Goal: Information Seeking & Learning: Learn about a topic

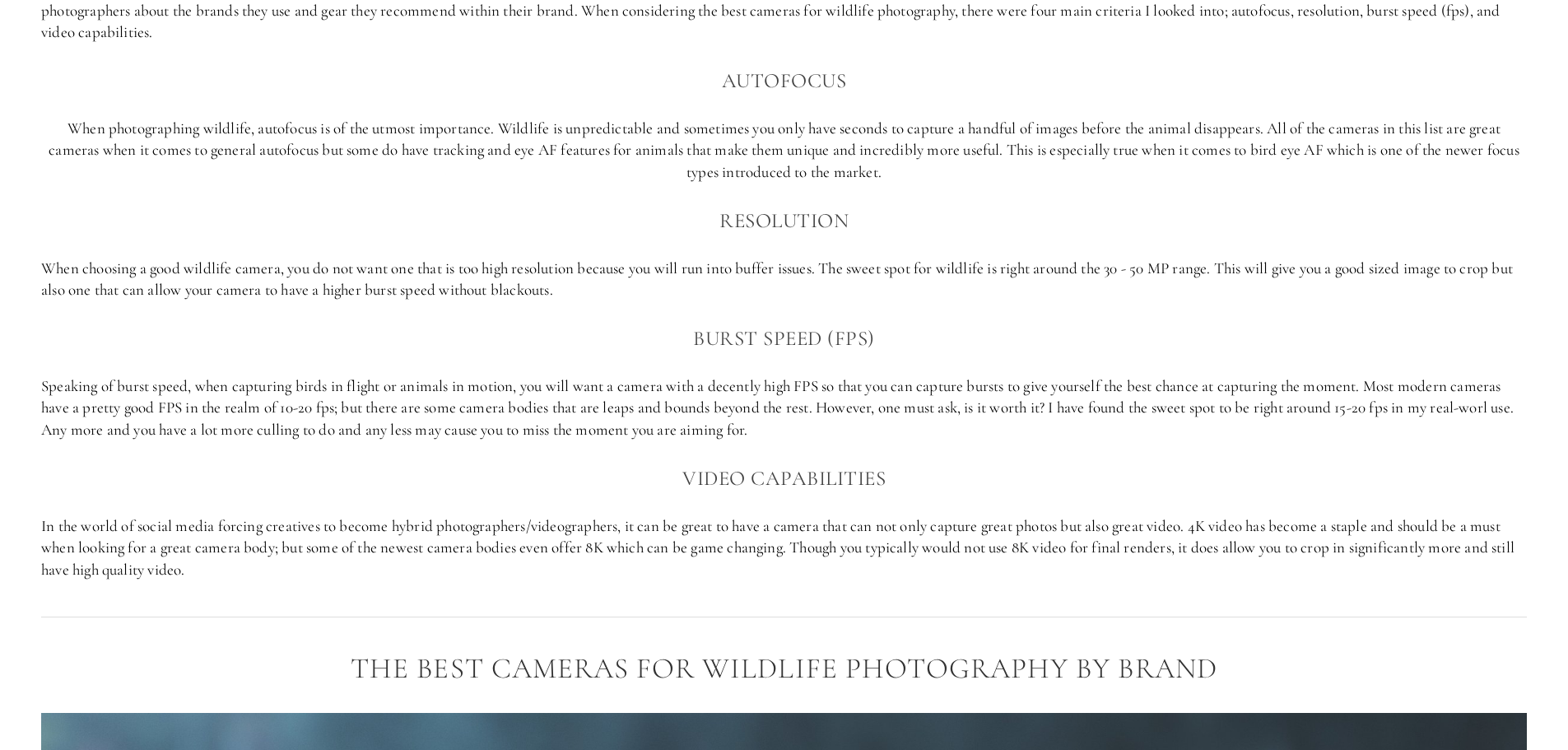
scroll to position [1318, 0]
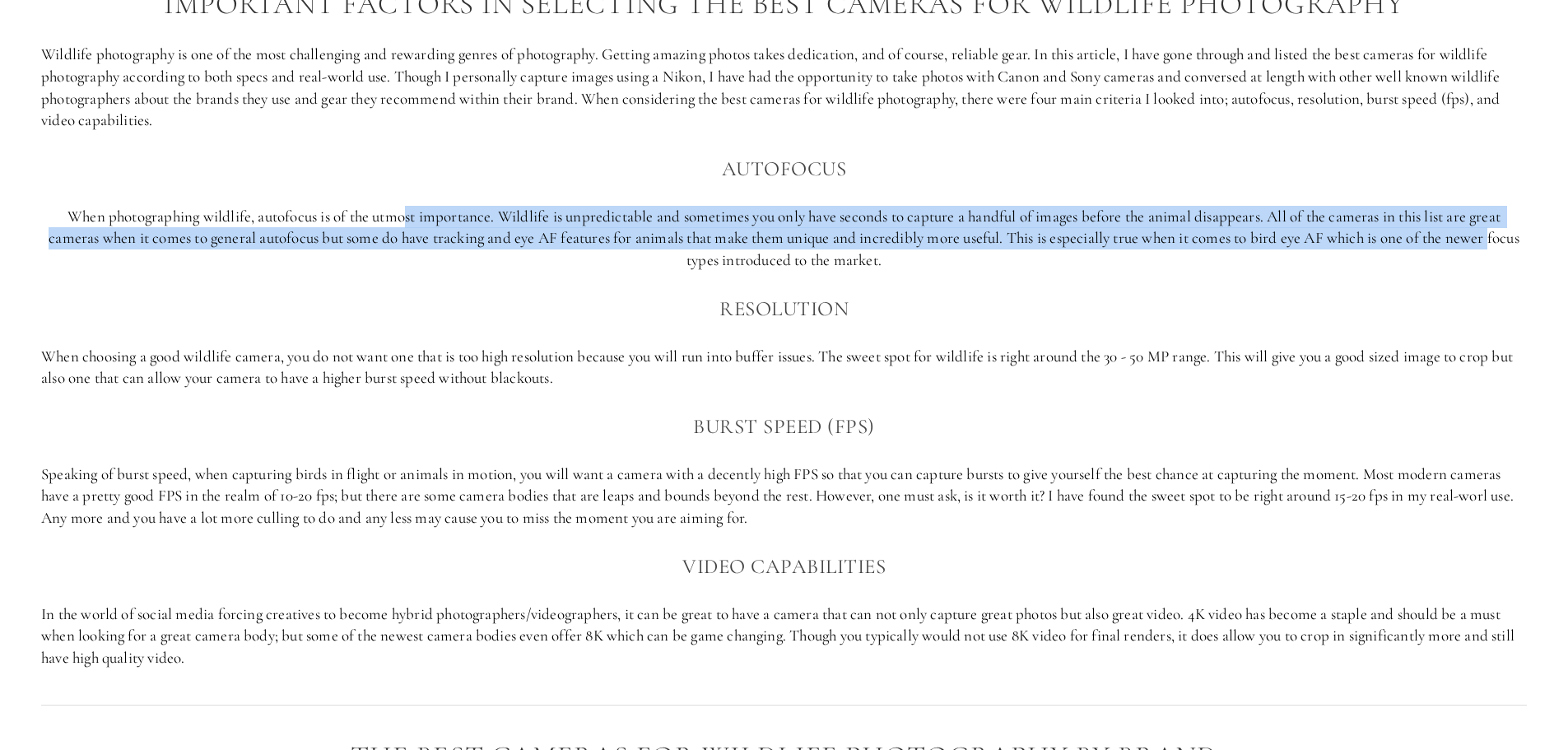
drag, startPoint x: 517, startPoint y: 250, endPoint x: 400, endPoint y: 218, distance: 121.3
click at [400, 218] on p "When photographing wildlife, autofocus is of the utmost importance. Wildlife is…" at bounding box center [784, 239] width 1486 height 66
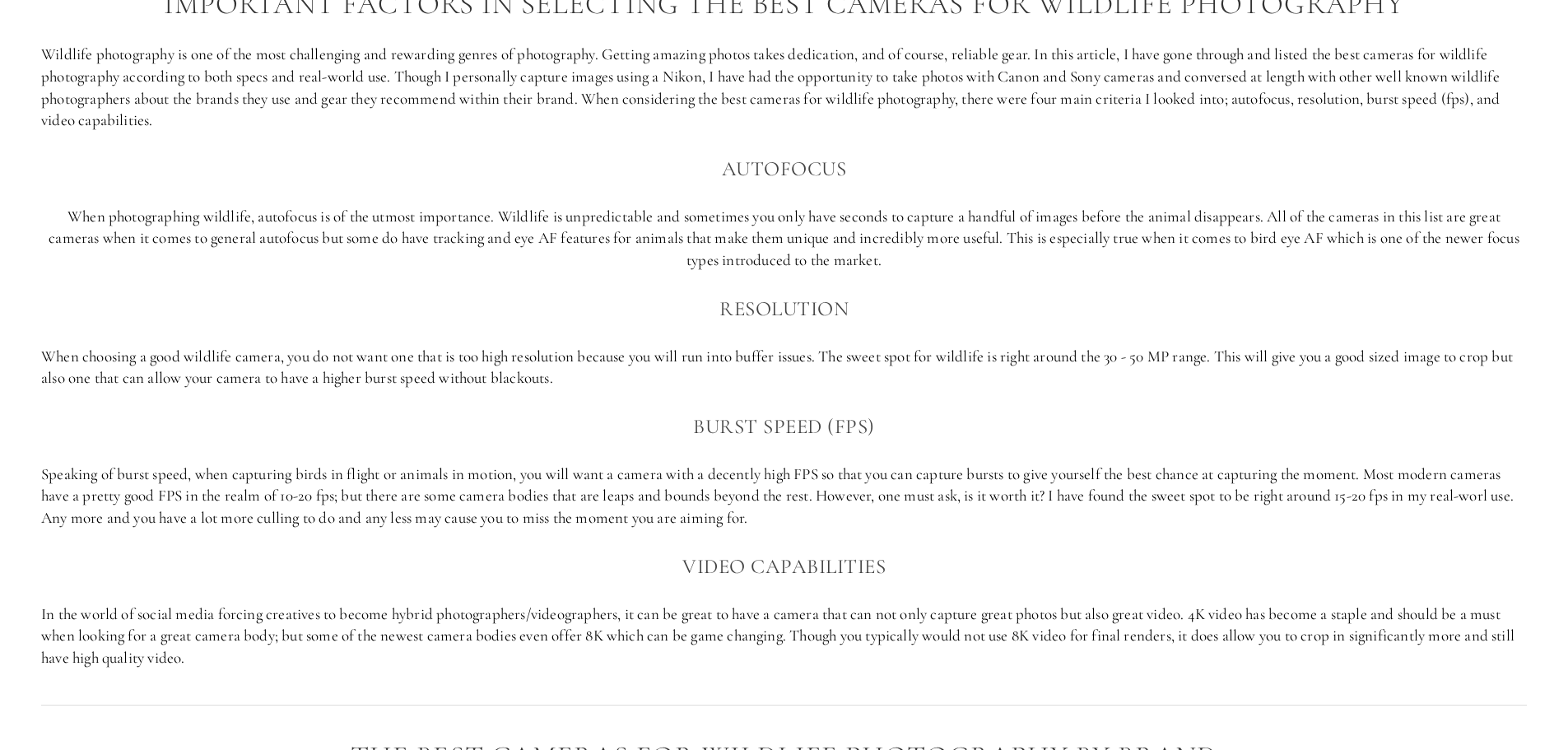
click at [949, 262] on p "When photographing wildlife, autofocus is of the utmost importance. Wildlife is…" at bounding box center [784, 239] width 1486 height 66
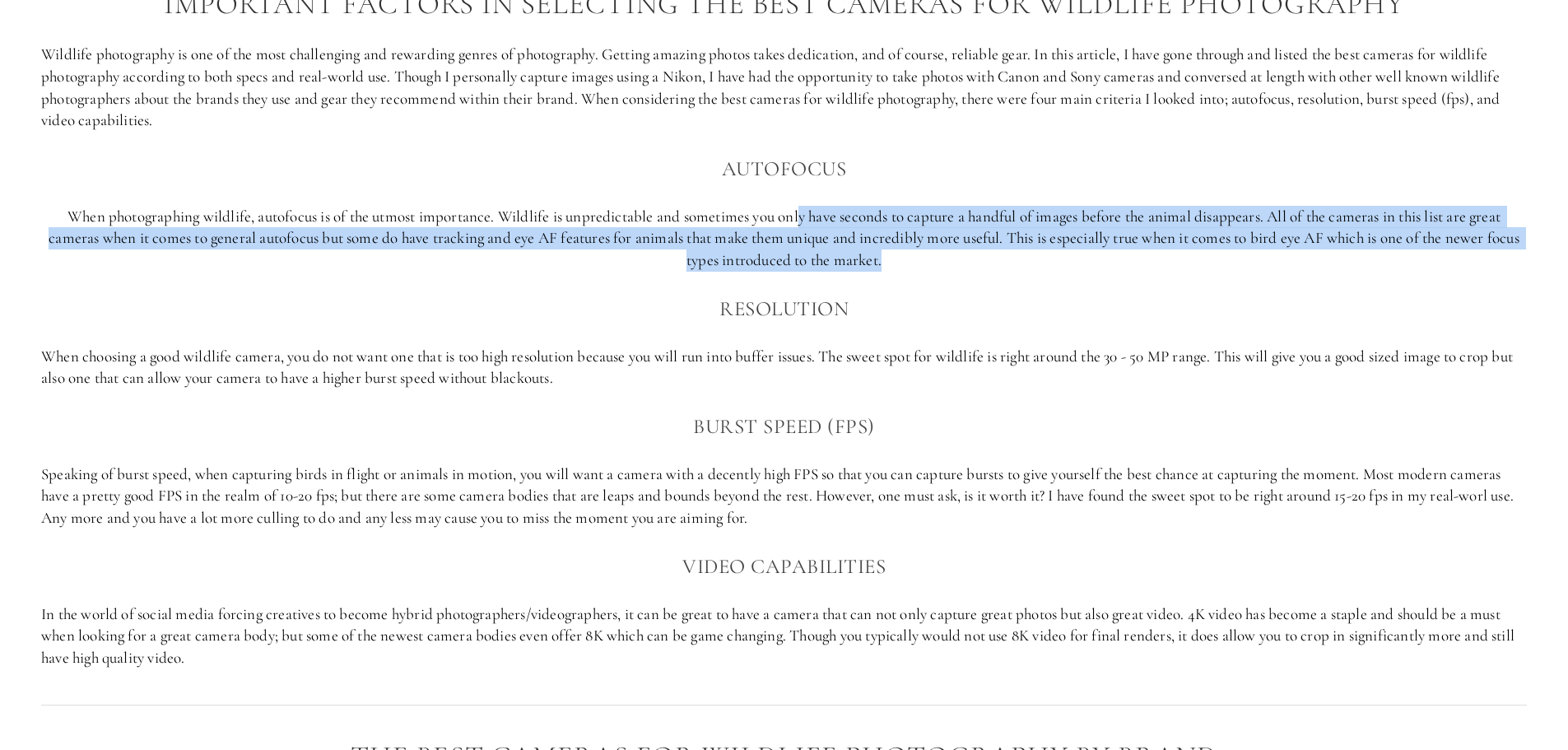
drag, startPoint x: 880, startPoint y: 237, endPoint x: 801, endPoint y: 214, distance: 82.3
click at [801, 214] on p "When photographing wildlife, autofocus is of the utmost importance. Wildlife is…" at bounding box center [784, 239] width 1486 height 66
click at [1050, 270] on p "When photographing wildlife, autofocus is of the utmost importance. Wildlife is…" at bounding box center [784, 239] width 1486 height 66
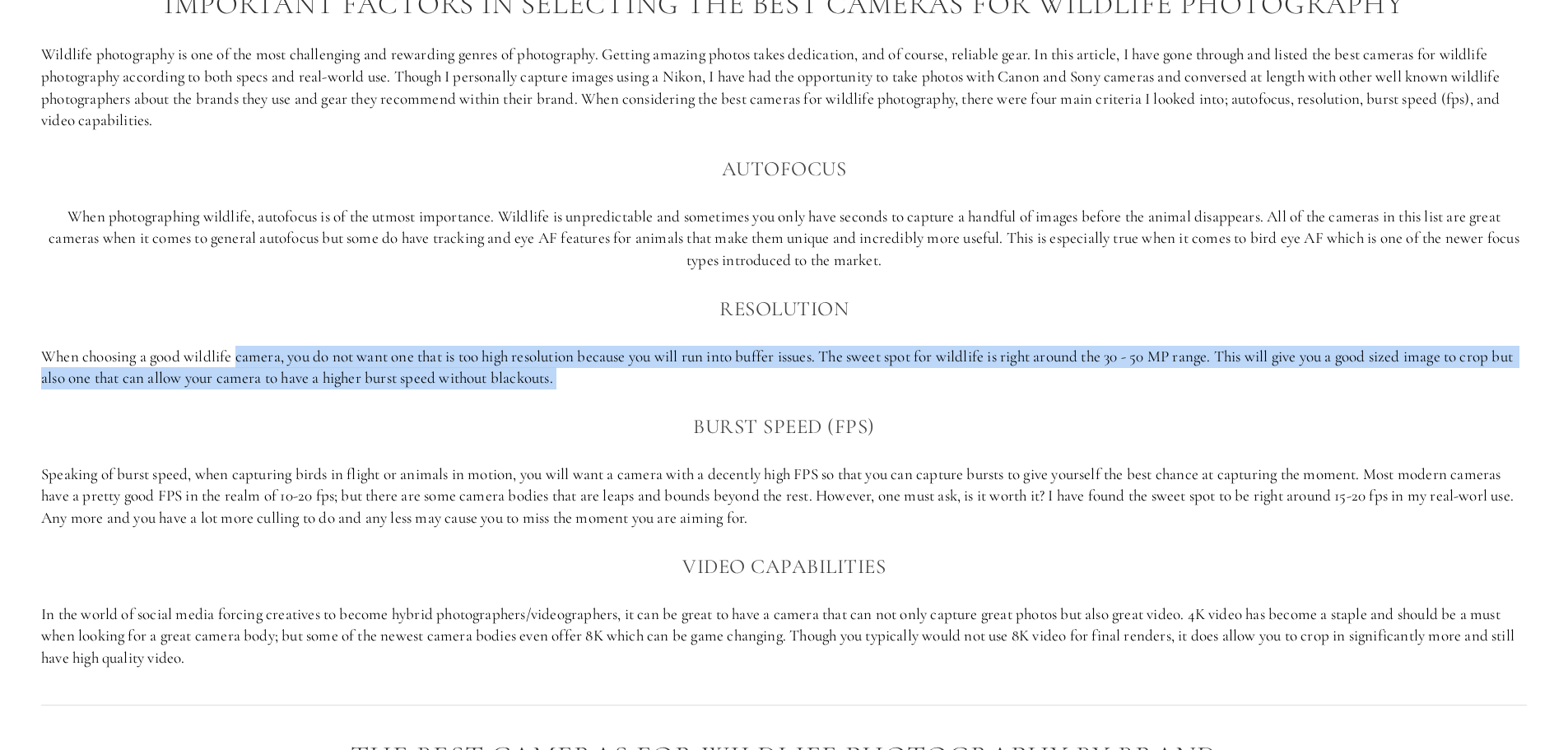
drag, startPoint x: 584, startPoint y: 402, endPoint x: 247, endPoint y: 347, distance: 341.5
click at [238, 353] on div "Important factors in selecting the best cameras for Wildlife photography Wildli…" at bounding box center [784, 328] width 1486 height 680
click at [715, 383] on p "When choosing a good wildlife camera, you do not want one that is too high reso…" at bounding box center [784, 368] width 1486 height 44
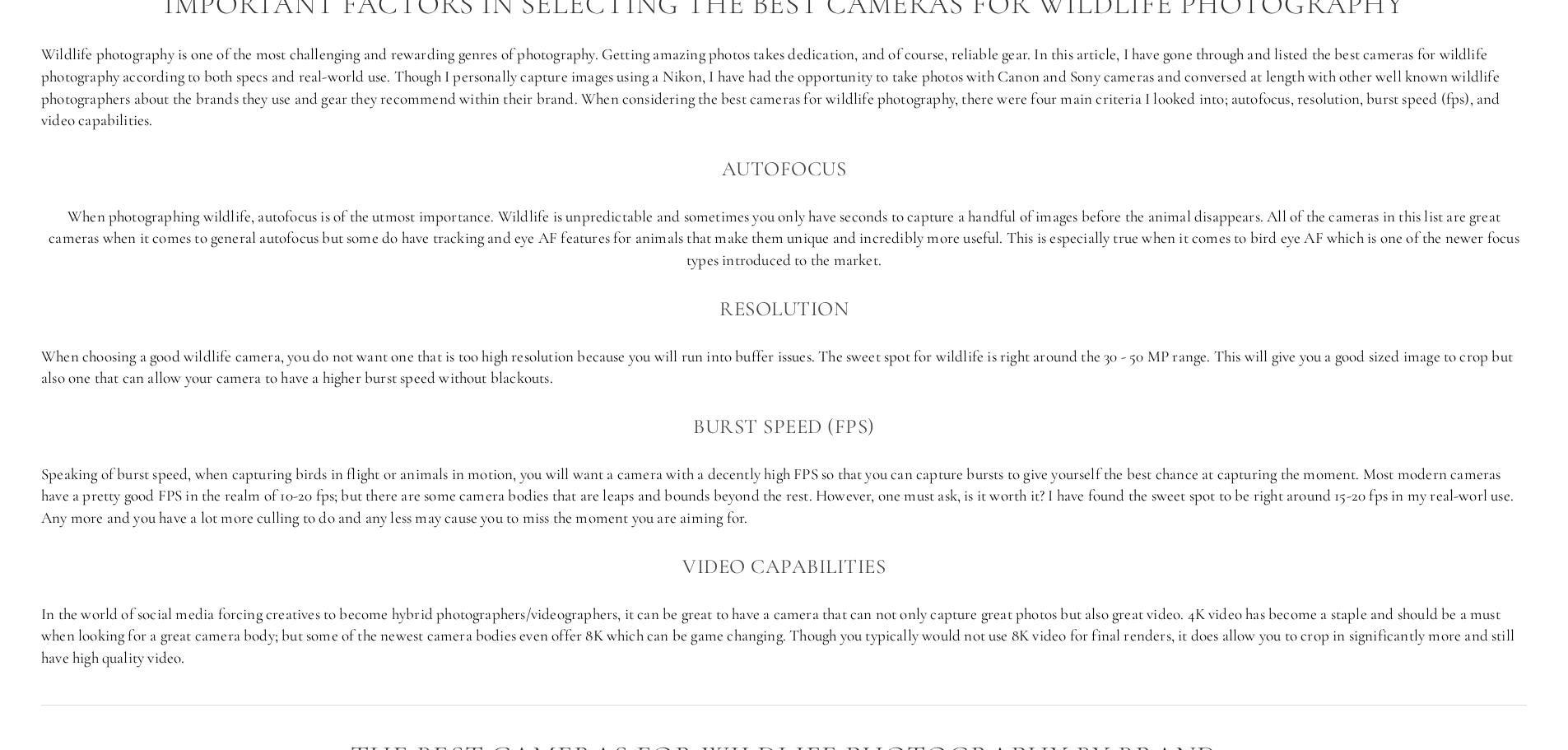
drag, startPoint x: 715, startPoint y: 383, endPoint x: 593, endPoint y: 344, distance: 128.1
click at [593, 344] on div "Important factors in selecting the best cameras for Wildlife photography Wildli…" at bounding box center [784, 328] width 1486 height 680
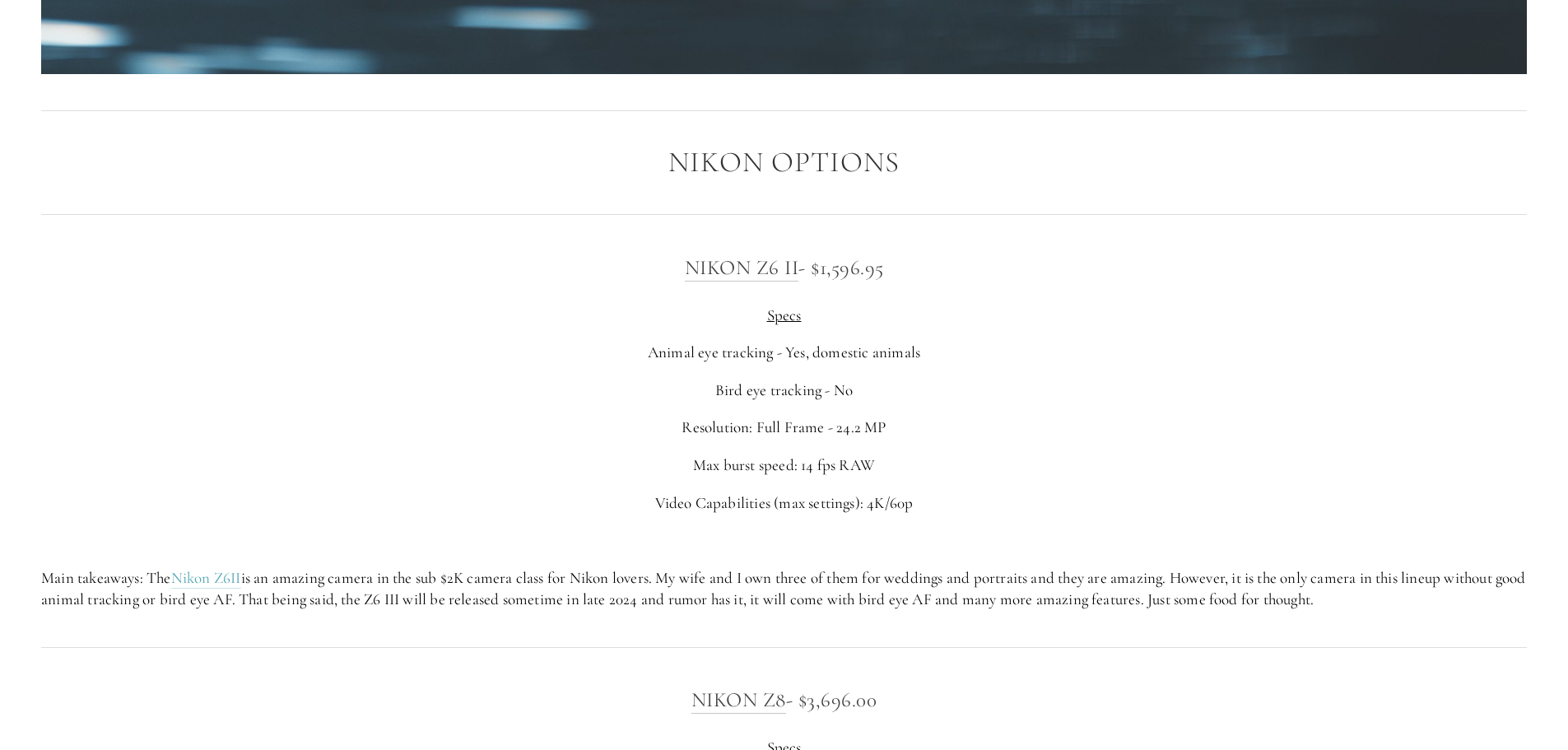
scroll to position [2883, 0]
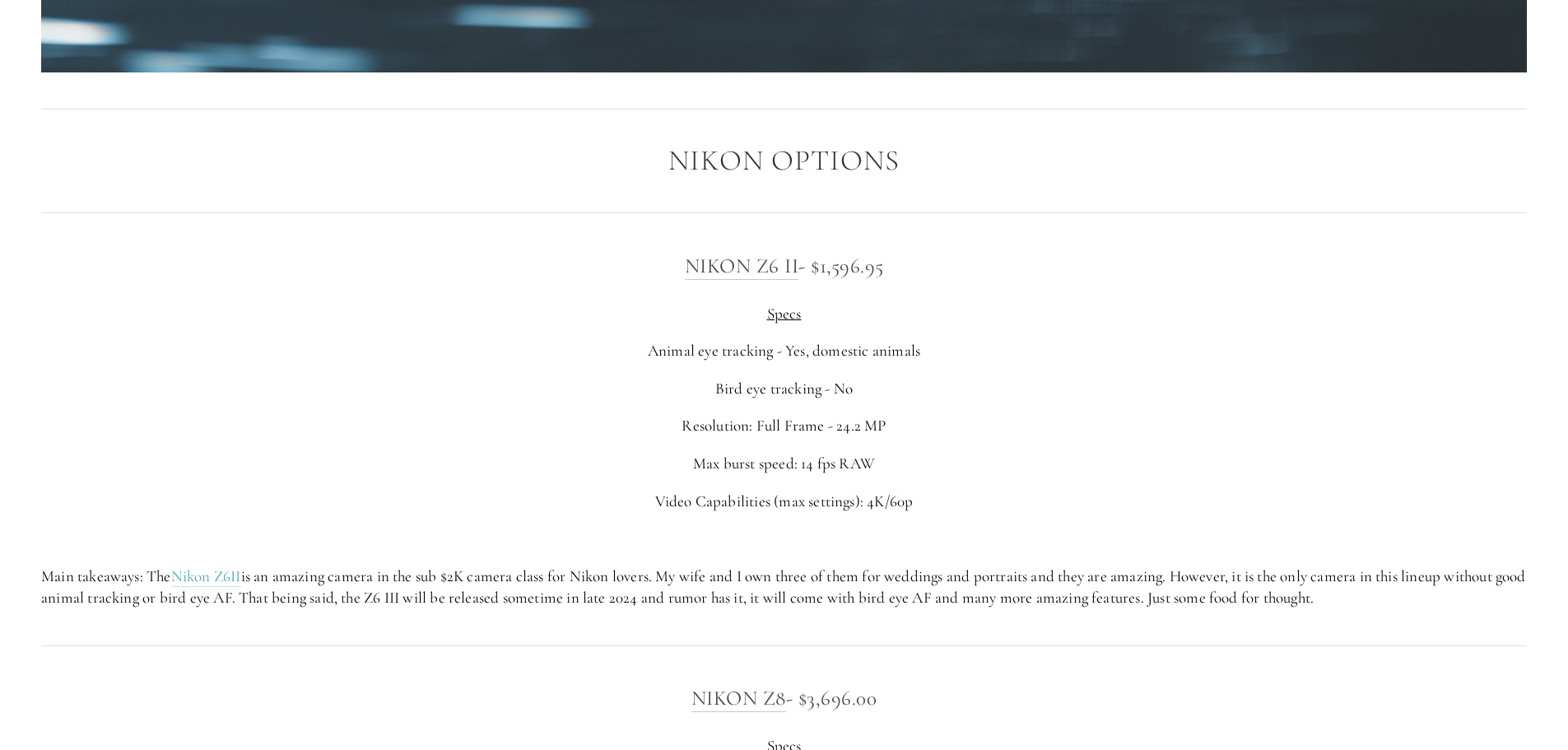
drag, startPoint x: 933, startPoint y: 273, endPoint x: 655, endPoint y: 253, distance: 278.7
click at [655, 253] on h3 "Nikon Z6 II - $1,596.95" at bounding box center [784, 265] width 1486 height 33
click at [1009, 333] on div "Nikon Z6 II - $1,596.95 Specs Animal eye tracking - Yes, domestic animals Bird …" at bounding box center [784, 429] width 1486 height 360
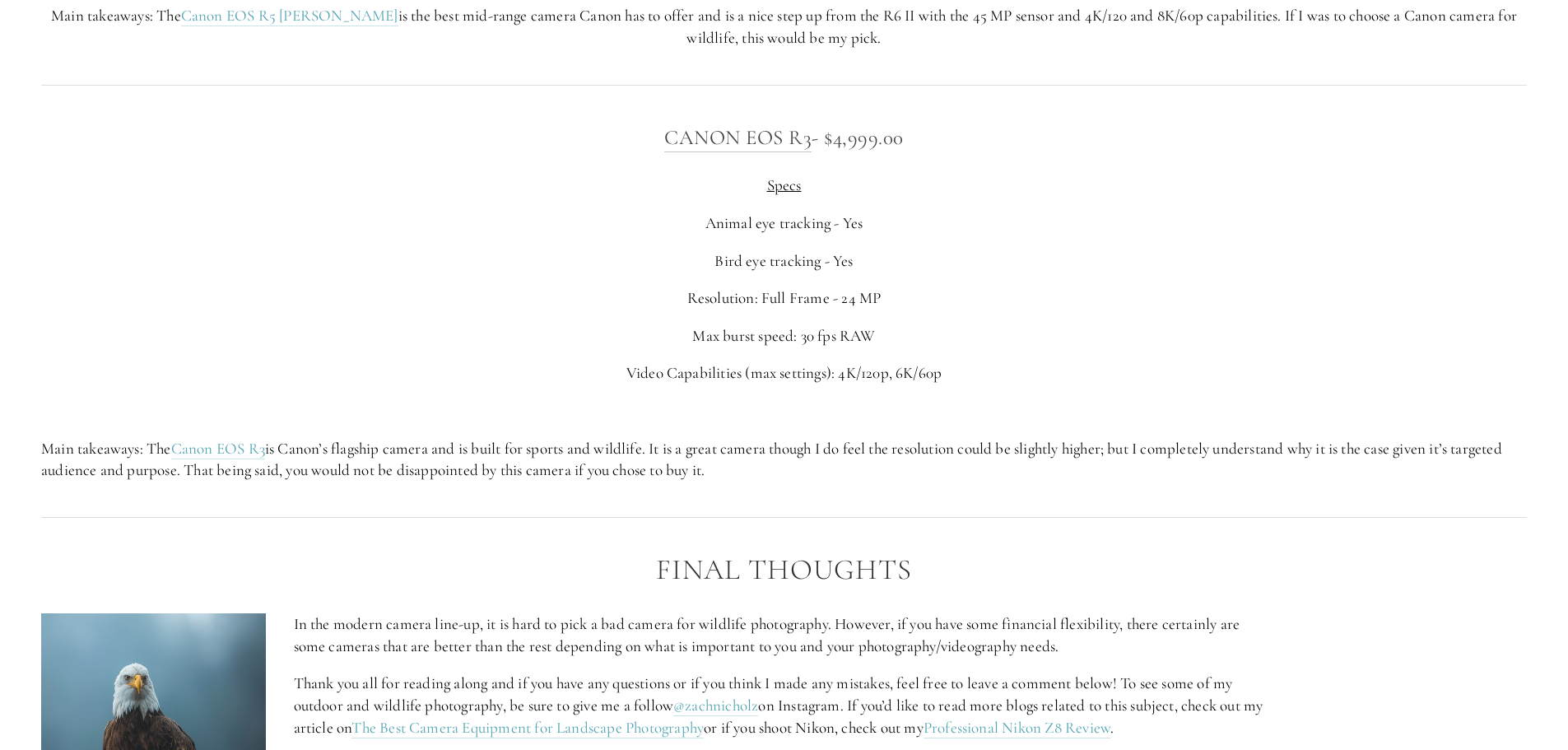
scroll to position [6590, 0]
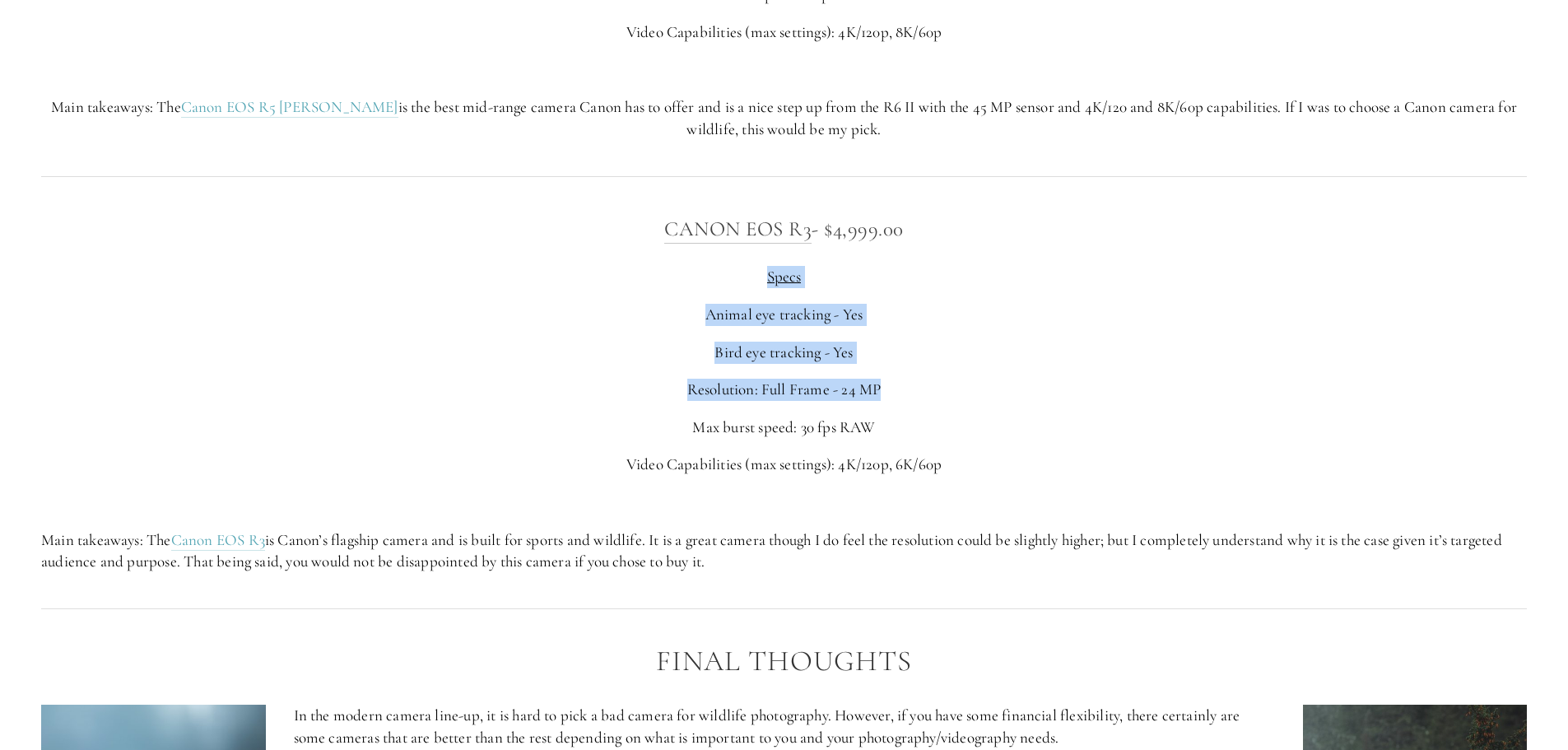
drag, startPoint x: 886, startPoint y: 389, endPoint x: 677, endPoint y: 274, distance: 238.5
click at [677, 274] on div "Canon EOS R3 - $4,999.00 Specs Animal eye tracking - Yes Bird eye tracking - Ye…" at bounding box center [784, 392] width 1486 height 360
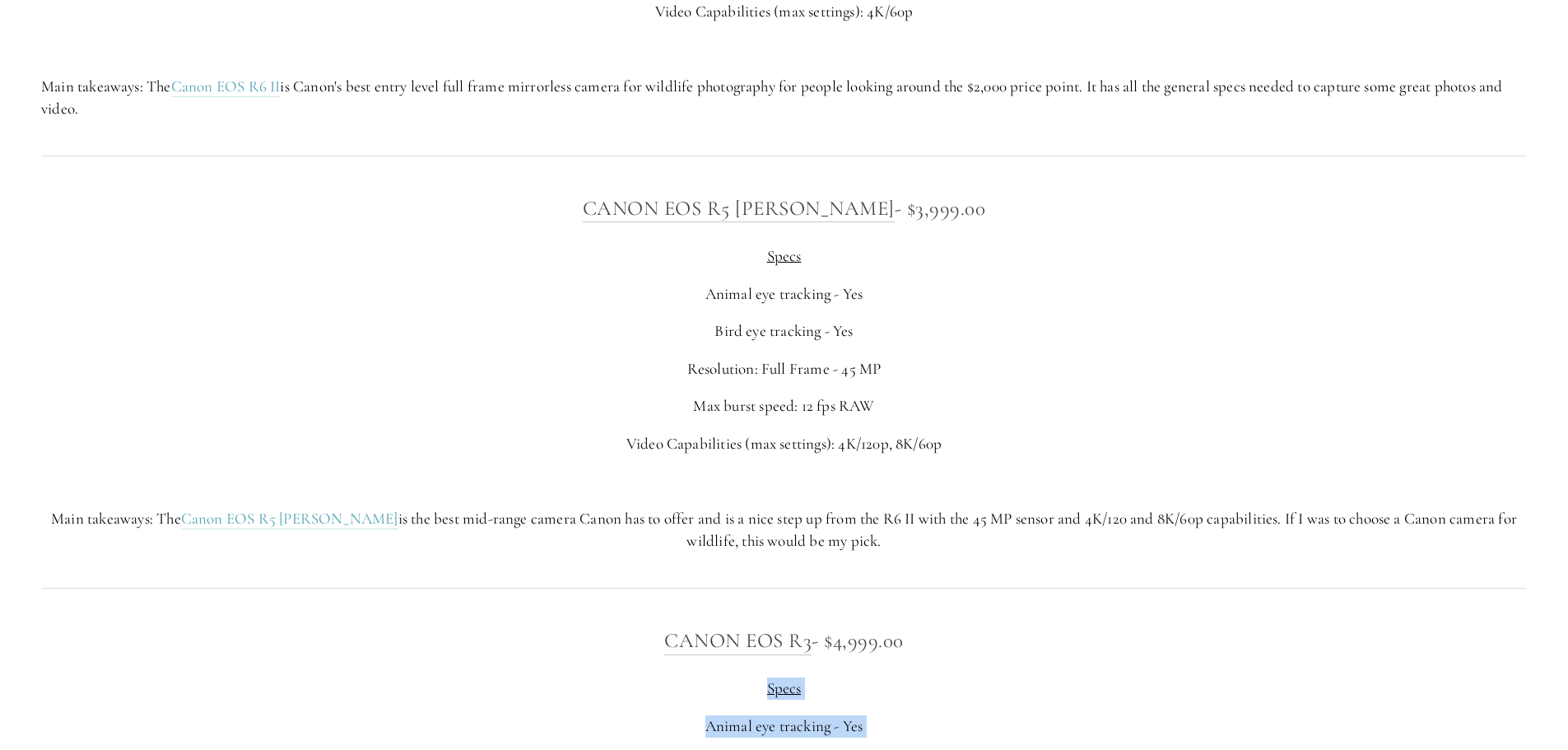
scroll to position [6343, 0]
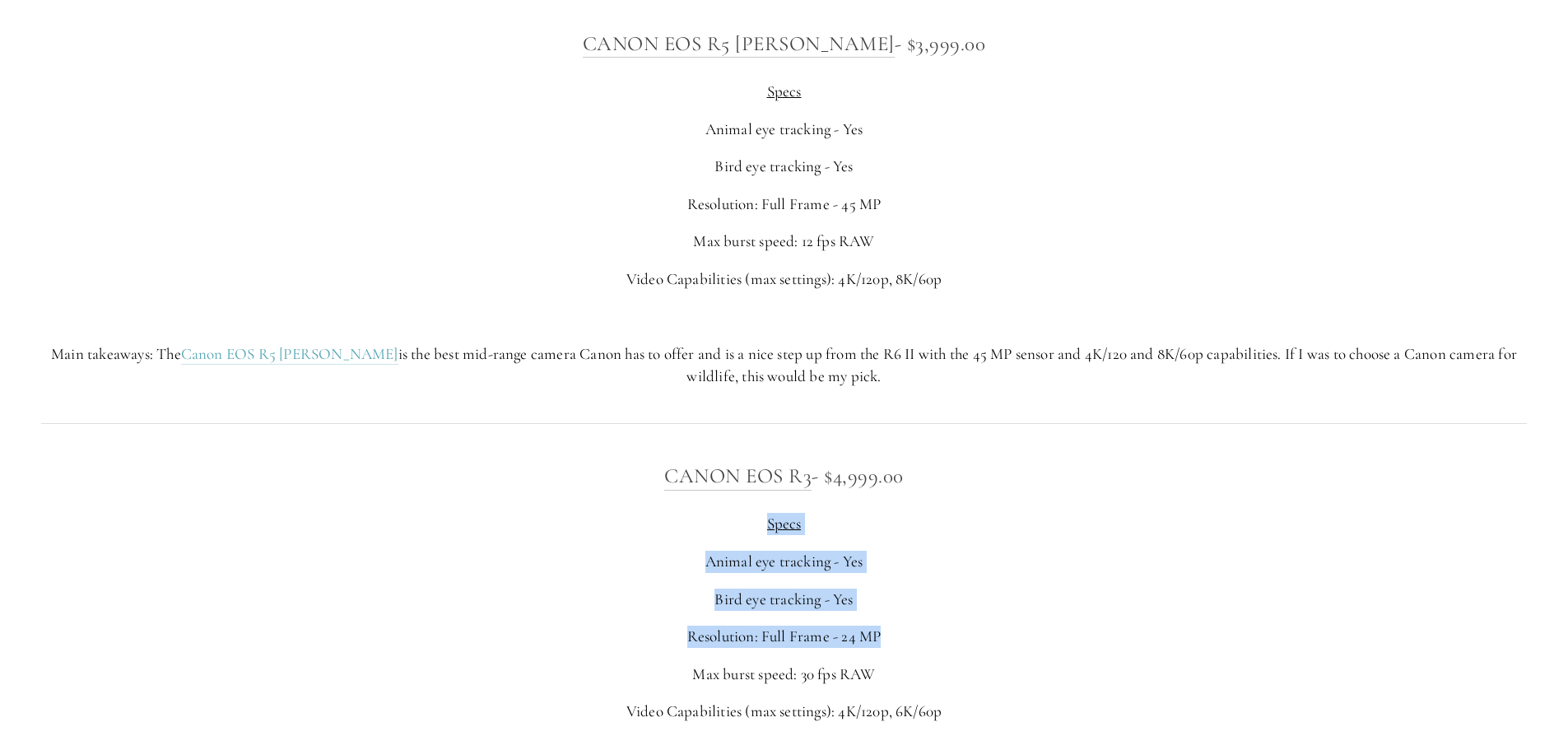
click at [979, 519] on p "Specs" at bounding box center [784, 524] width 1486 height 22
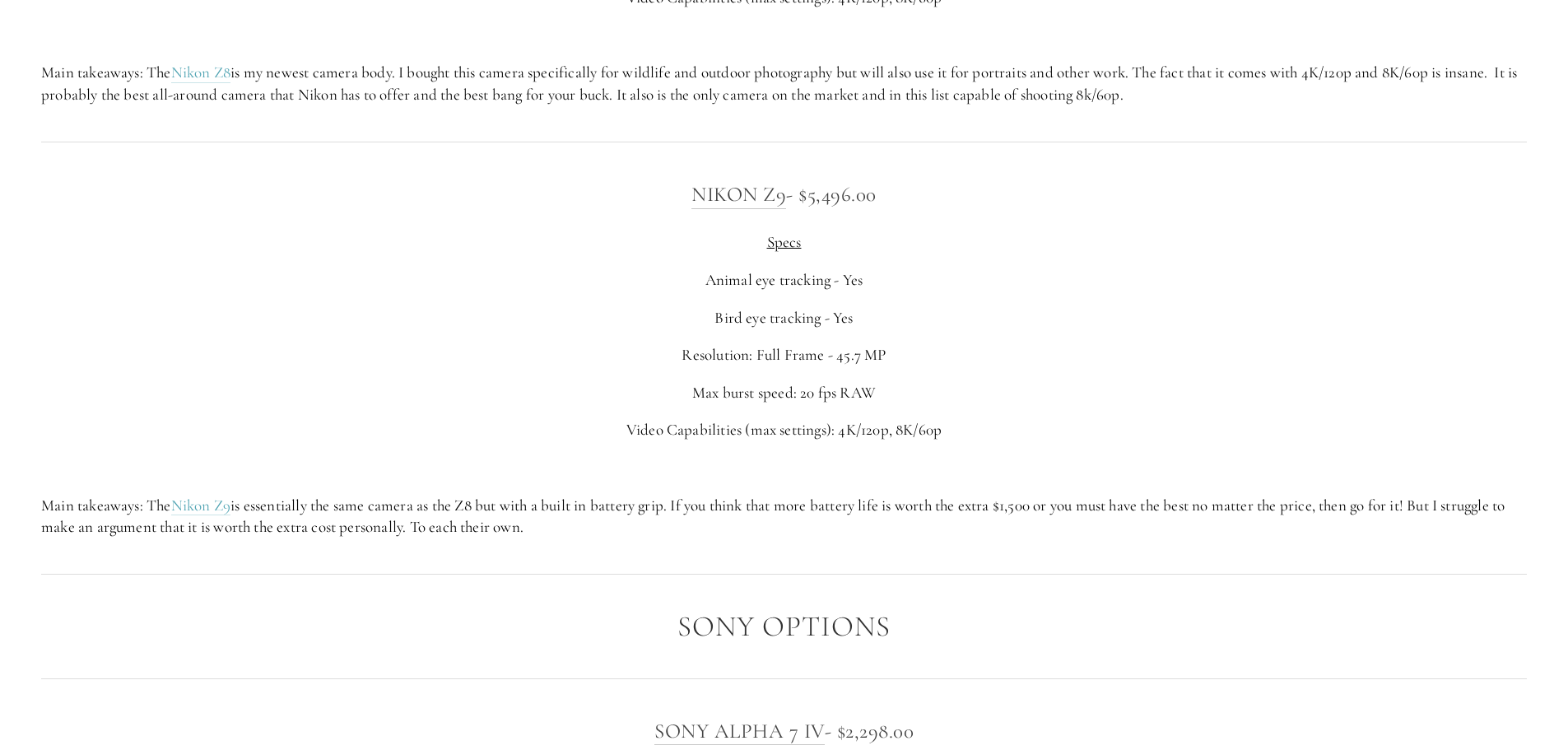
scroll to position [3789, 0]
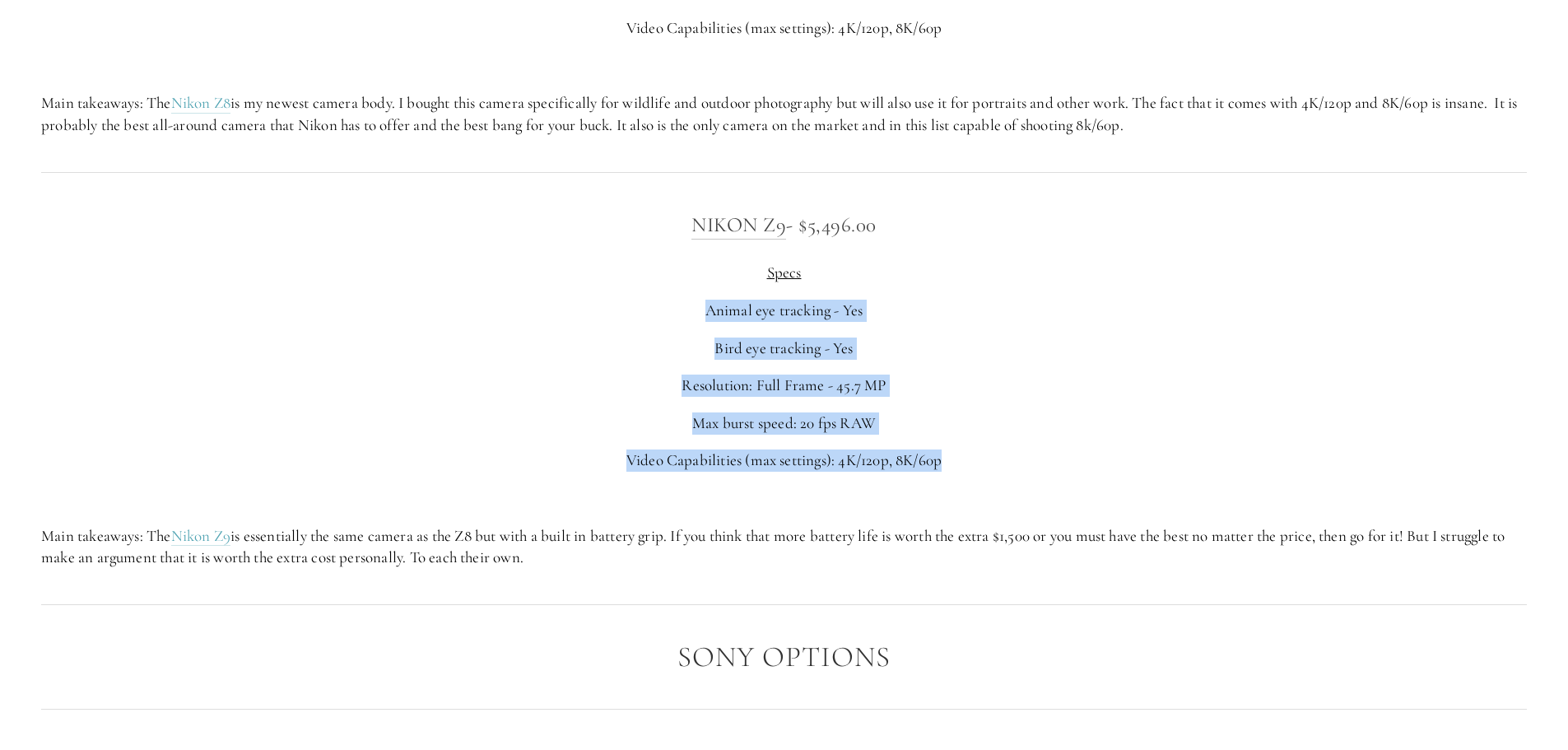
drag, startPoint x: 1022, startPoint y: 448, endPoint x: 821, endPoint y: 270, distance: 268.5
click at [821, 270] on div "Nikon Z9 - $5,496.00 Specs Animal eye tracking - Yes Bird eye tracking - Yes Re…" at bounding box center [784, 388] width 1486 height 360
click at [1168, 332] on div "Nikon Z9 - $5,496.00 Specs Animal eye tracking - Yes Bird eye tracking - Yes Re…" at bounding box center [784, 388] width 1486 height 360
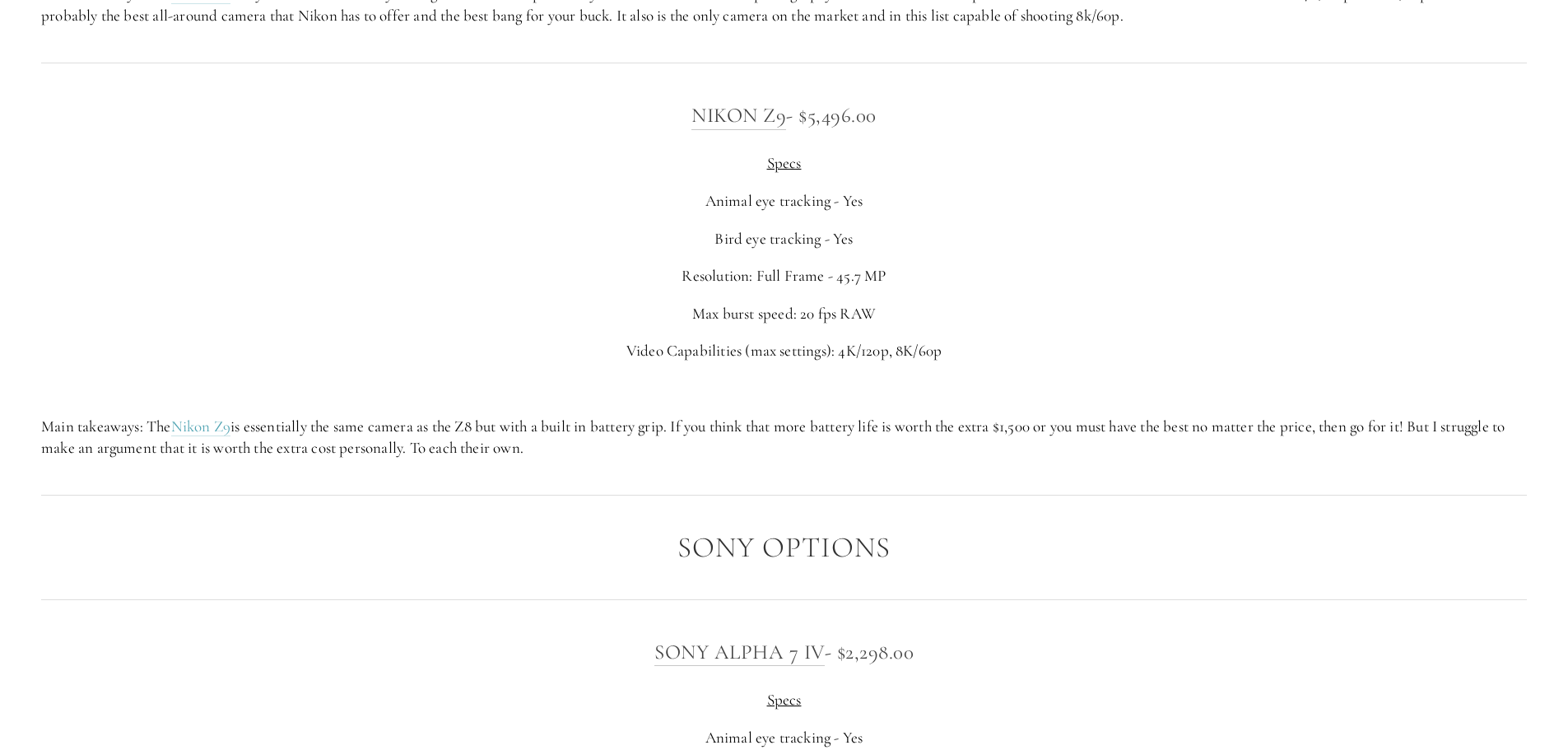
scroll to position [3954, 0]
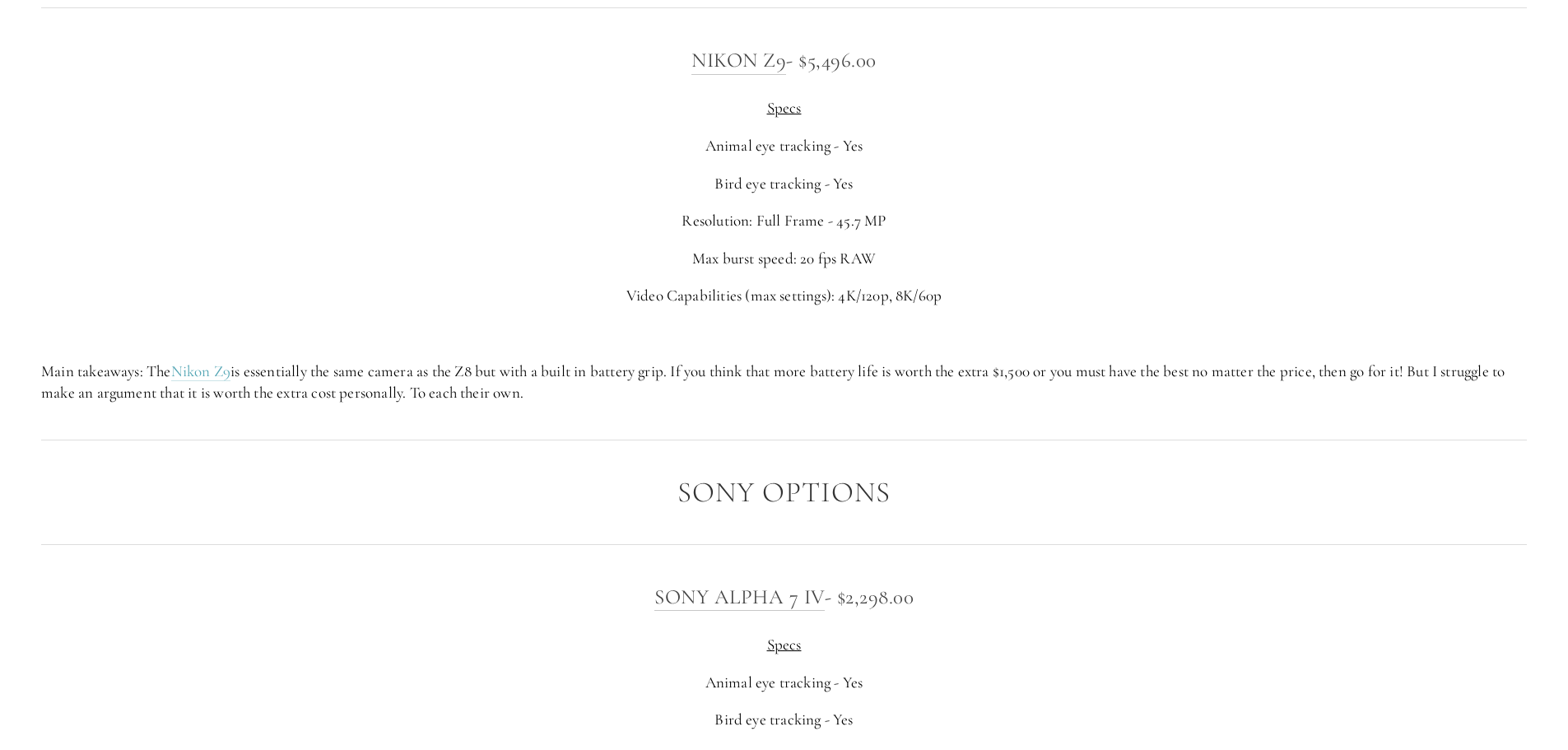
drag, startPoint x: 602, startPoint y: 386, endPoint x: 551, endPoint y: 364, distance: 55.5
click at [551, 364] on p "Main takeaways: The Nikon Z9 is essentially the same camera as the Z8 but with …" at bounding box center [784, 383] width 1486 height 44
click at [711, 404] on p "Main takeaways: The Nikon Z9 is essentially the same camera as the Z8 but with …" at bounding box center [784, 383] width 1486 height 44
drag, startPoint x: 866, startPoint y: 385, endPoint x: 698, endPoint y: 370, distance: 168.7
click at [698, 370] on p "Main takeaways: The Nikon Z9 is essentially the same camera as the Z8 but with …" at bounding box center [784, 383] width 1486 height 44
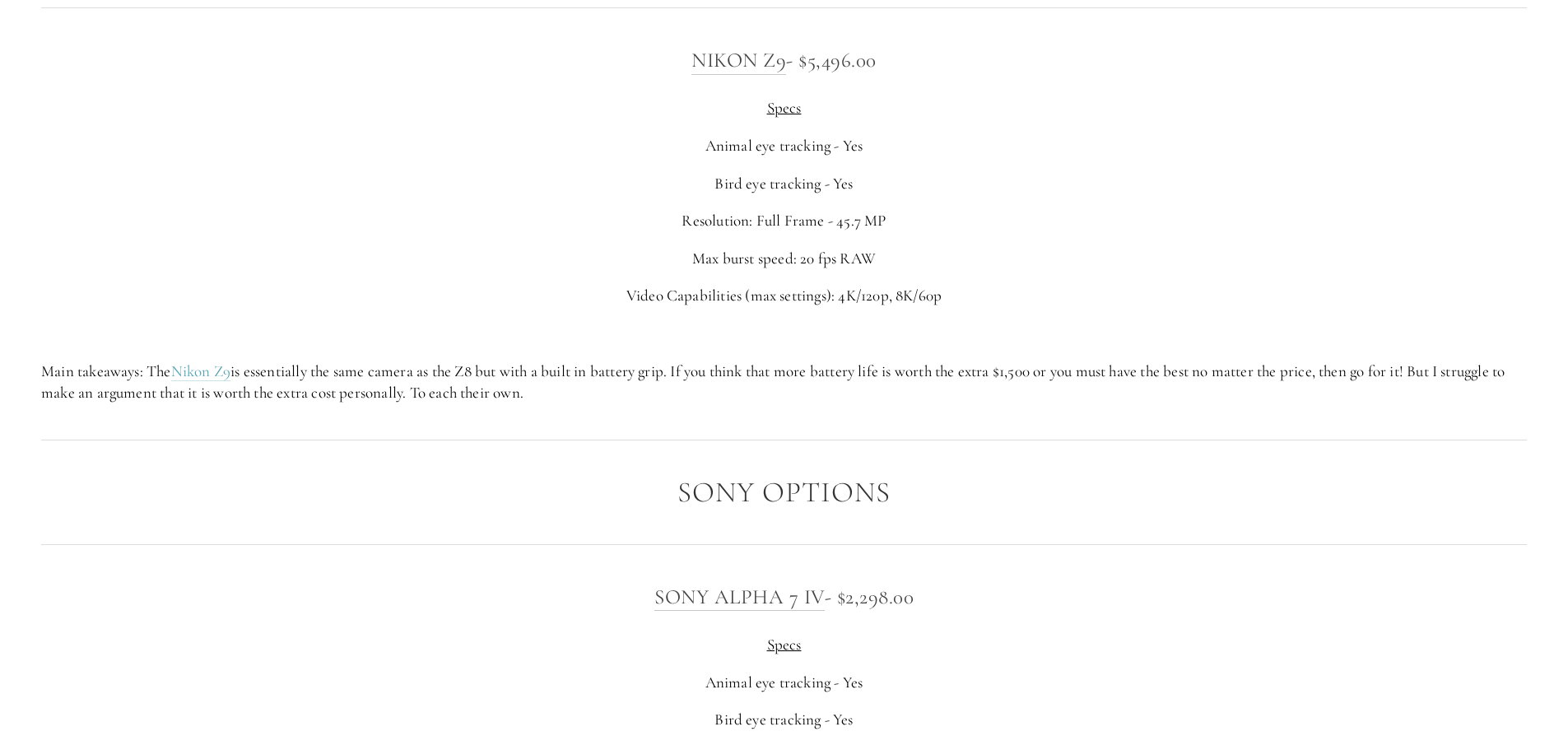
click at [902, 416] on div "Nikon Z9 - $5,496.00 Specs Animal eye tracking - Yes Bird eye tracking - Yes Re…" at bounding box center [784, 223] width 1514 height 388
drag, startPoint x: 1139, startPoint y: 385, endPoint x: 340, endPoint y: 188, distance: 822.9
click at [340, 188] on div "Nikon Z9 - $5,496.00 Specs Animal eye tracking - Yes Bird eye tracking - Yes Re…" at bounding box center [784, 223] width 1486 height 360
click at [777, 401] on p "Main takeaways: The Nikon Z9 is essentially the same camera as the Z8 but with …" at bounding box center [784, 383] width 1486 height 44
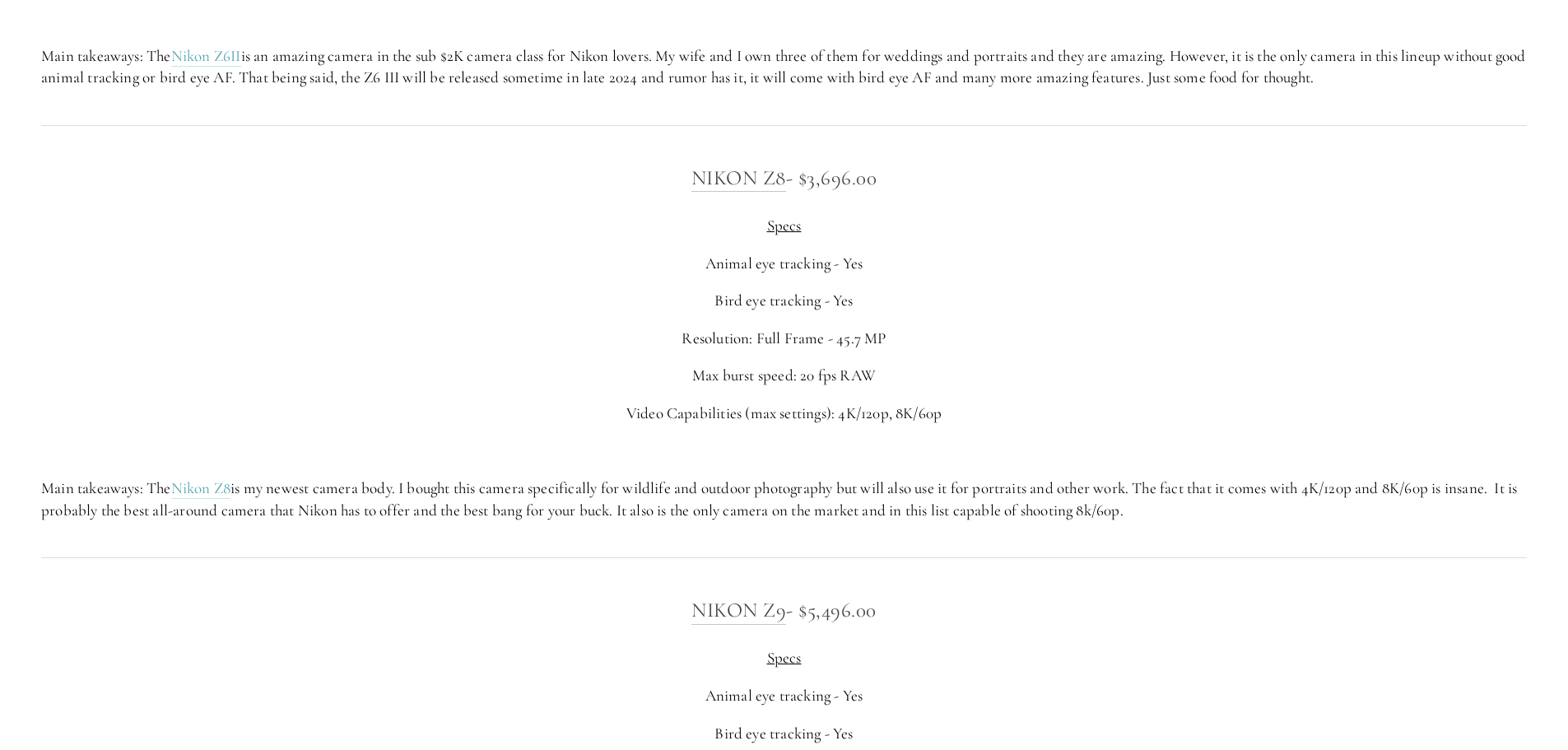
scroll to position [3377, 0]
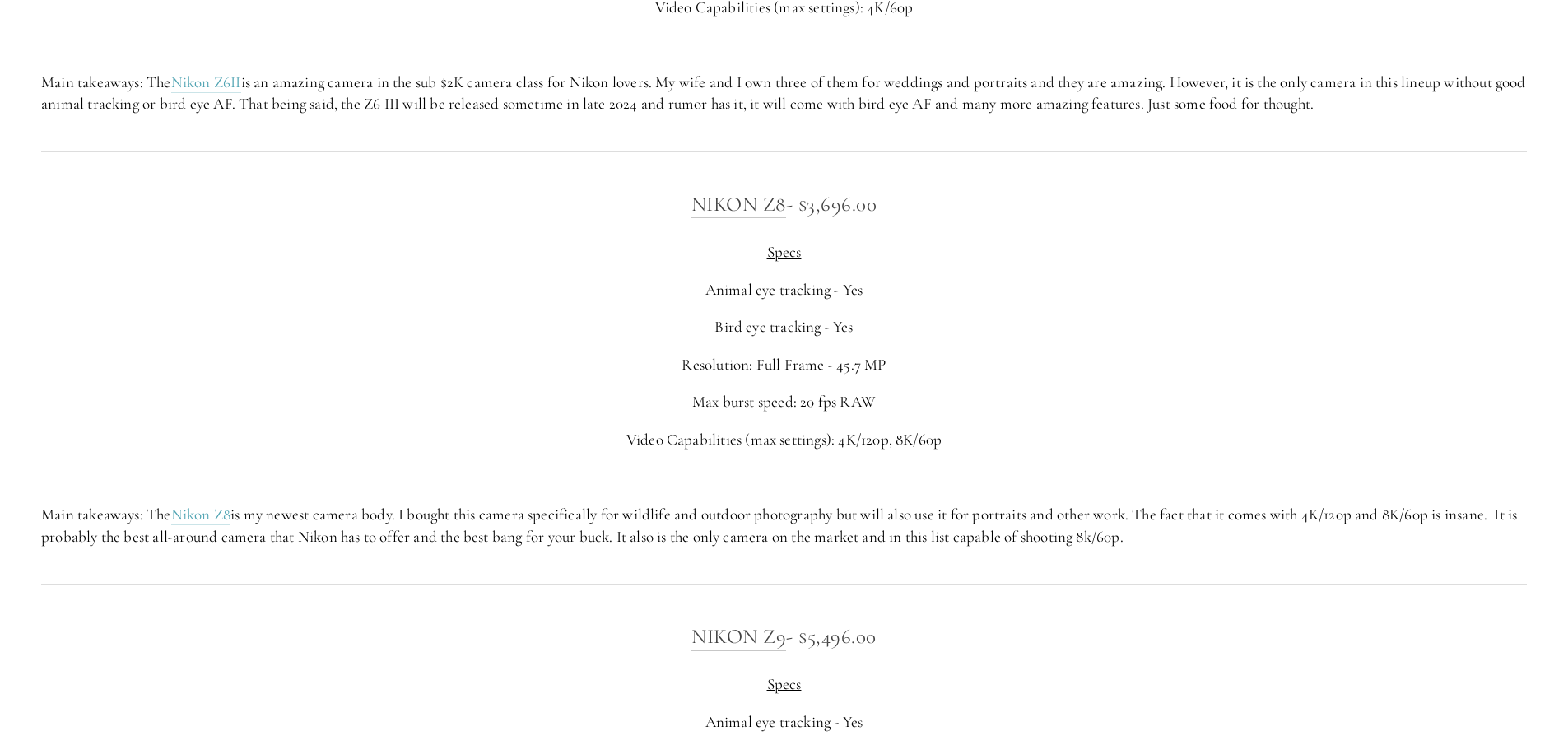
drag, startPoint x: 419, startPoint y: 510, endPoint x: 1189, endPoint y: 548, distance: 770.9
click at [1189, 548] on p "Main takeaways: The Nikon Z8 is my newest camera body. I bought this camera spe…" at bounding box center [784, 526] width 1486 height 44
click at [1241, 548] on p "Main takeaways: The Nikon Z8 is my newest camera body. I bought this camera spe…" at bounding box center [784, 526] width 1486 height 44
drag, startPoint x: 1210, startPoint y: 548, endPoint x: 474, endPoint y: 515, distance: 736.7
click at [474, 515] on div "Nikon Z8 - $3,696.00 Specs Animal eye tracking - Yes Bird eye tracking - Yes Re…" at bounding box center [784, 368] width 1514 height 388
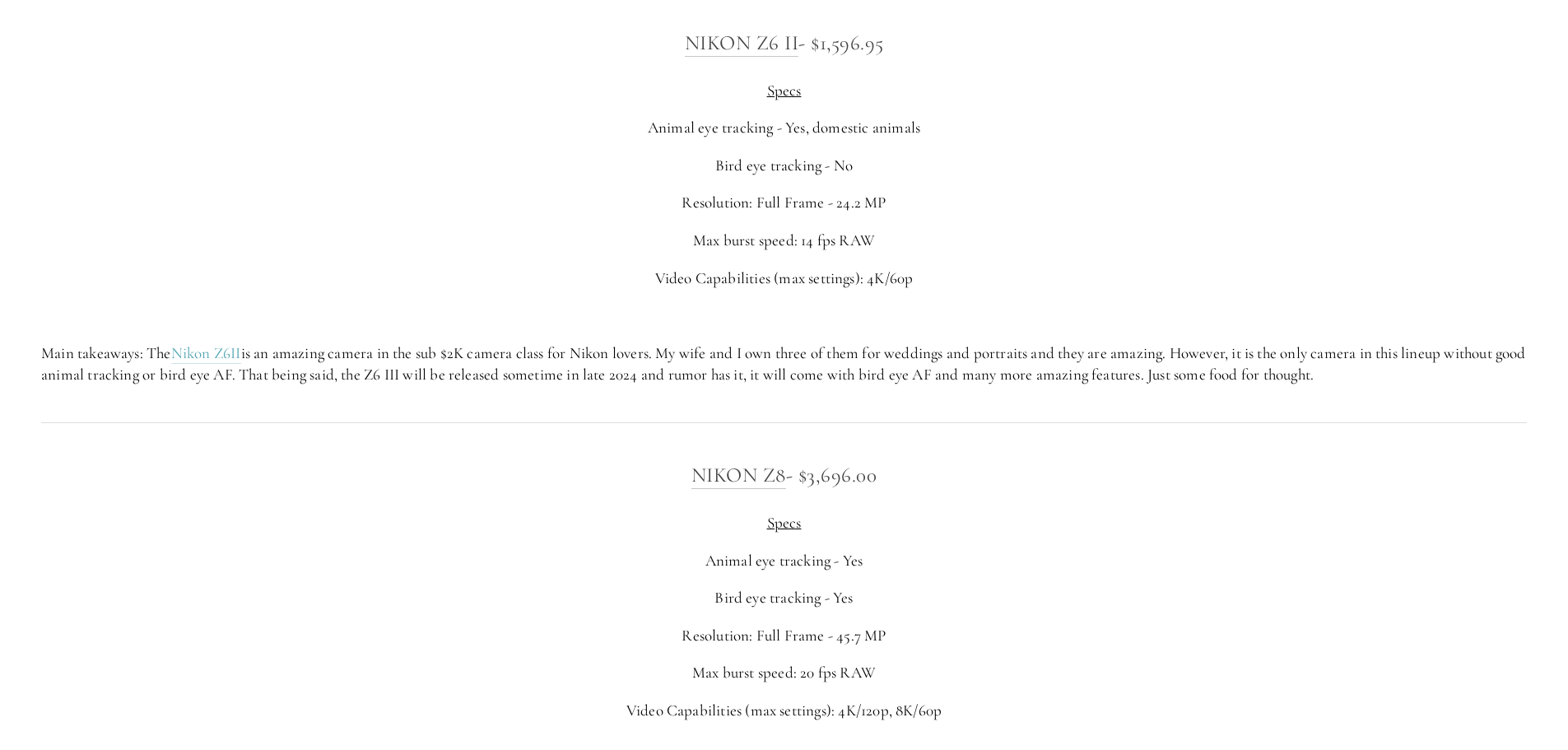
scroll to position [2966, 0]
